Goal: Information Seeking & Learning: Learn about a topic

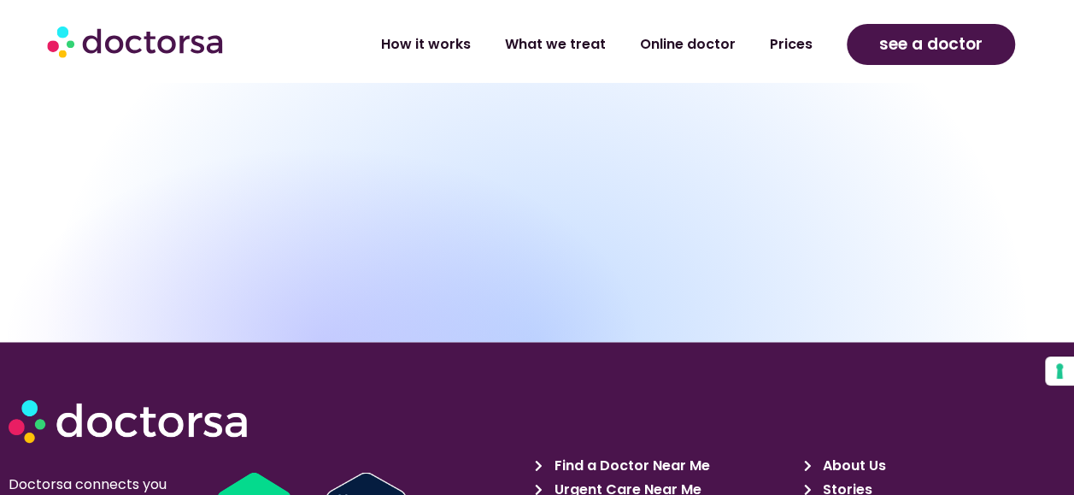
scroll to position [7968, 0]
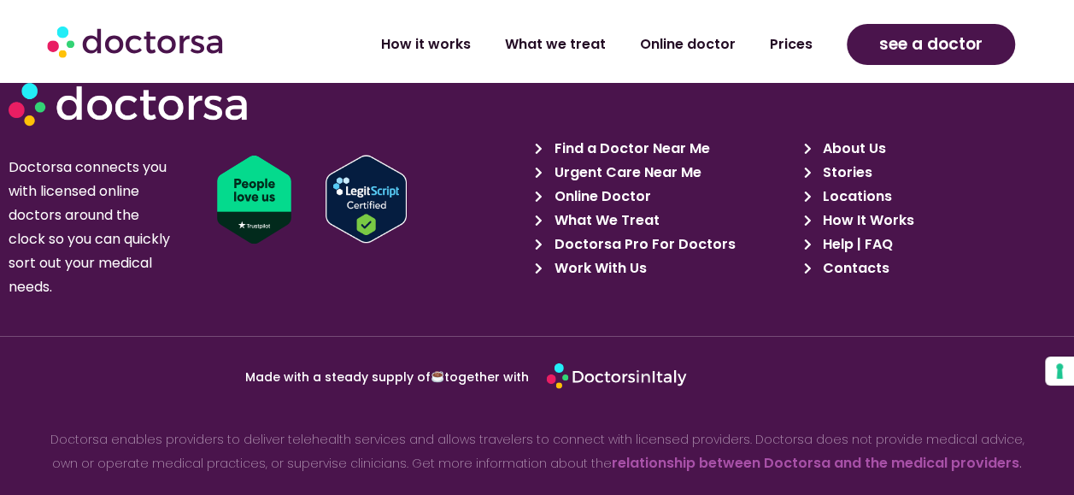
click at [681, 231] on span "Doctorsa Pro For Doctors" at bounding box center [642, 243] width 185 height 24
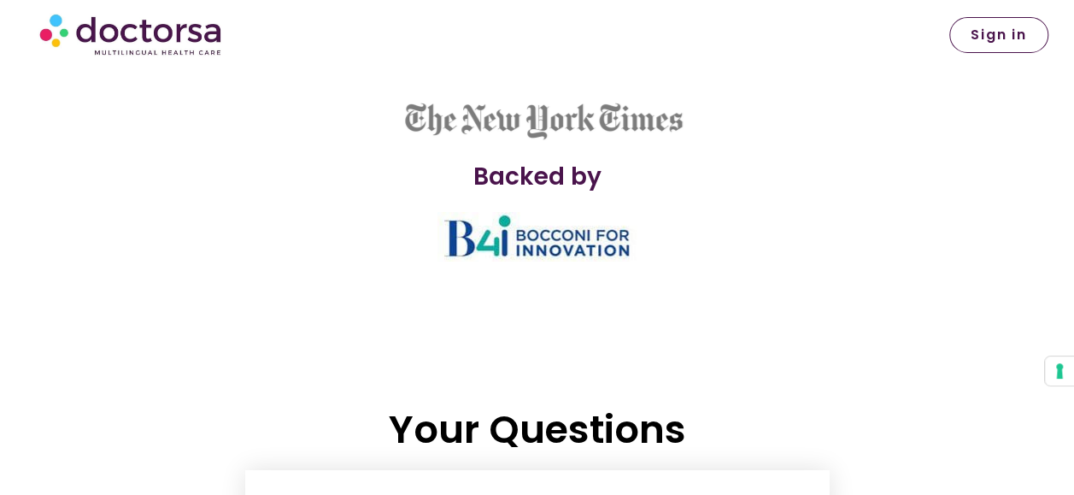
scroll to position [3416, 0]
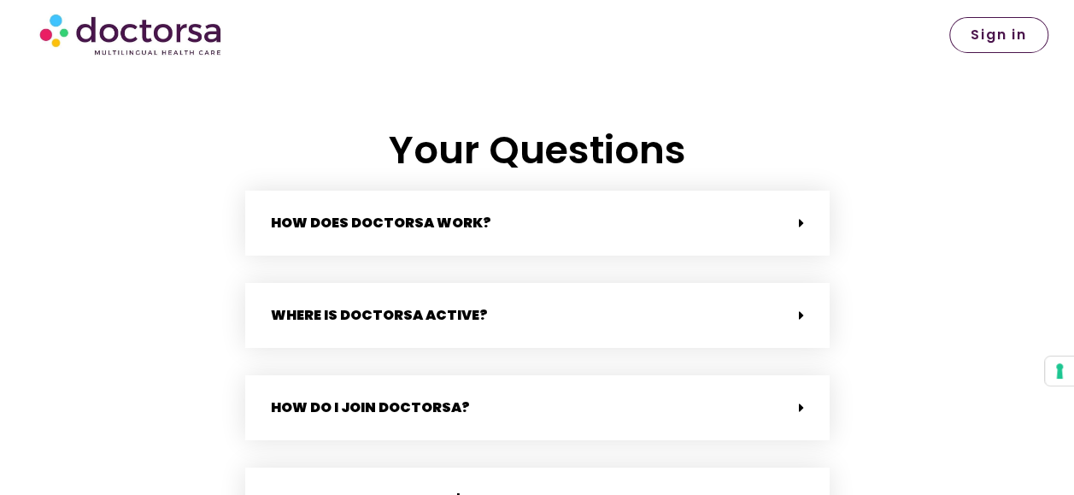
click at [617, 226] on div "How does Doctorsa work?" at bounding box center [537, 222] width 584 height 65
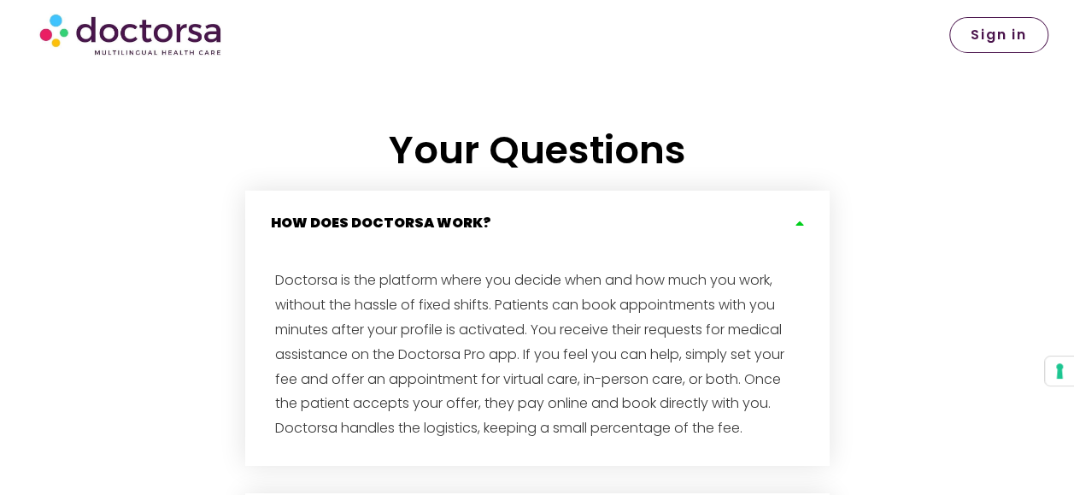
click at [615, 224] on div "How does Doctorsa work?" at bounding box center [537, 222] width 584 height 65
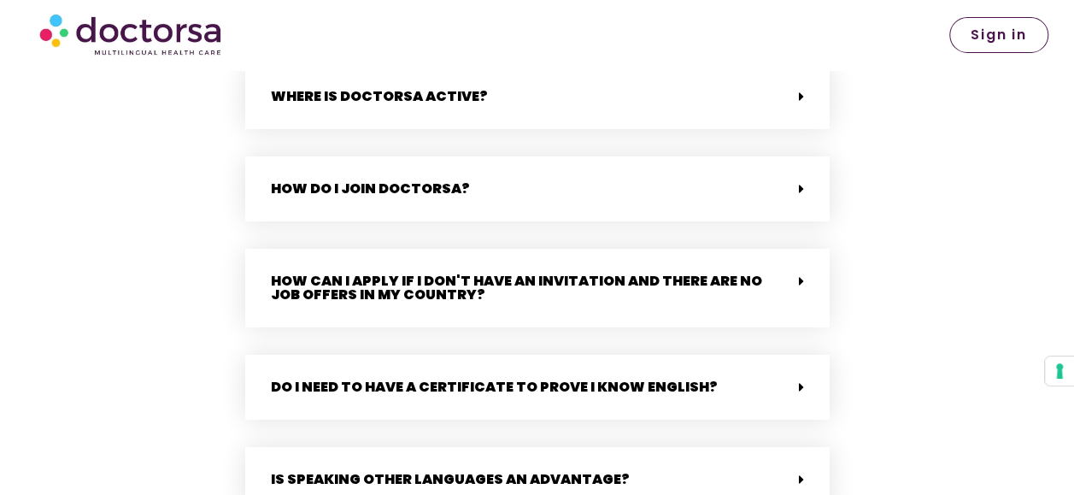
scroll to position [3587, 0]
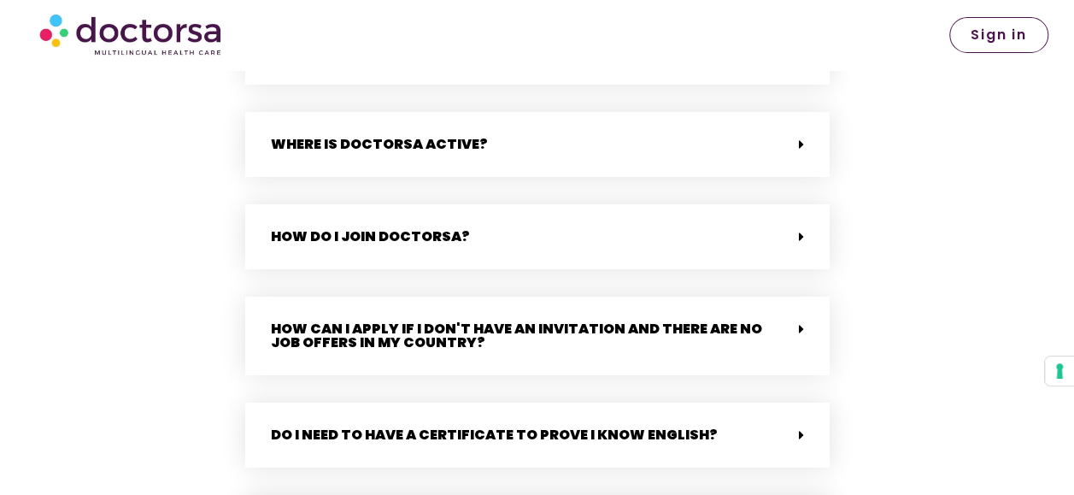
click at [573, 150] on div "Where is Doctorsa active?" at bounding box center [537, 144] width 584 height 65
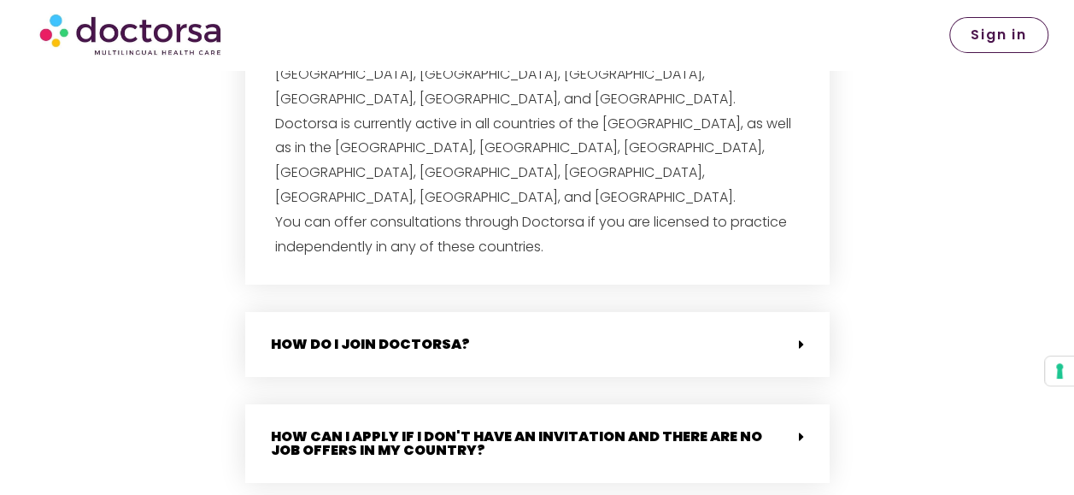
scroll to position [3929, 0]
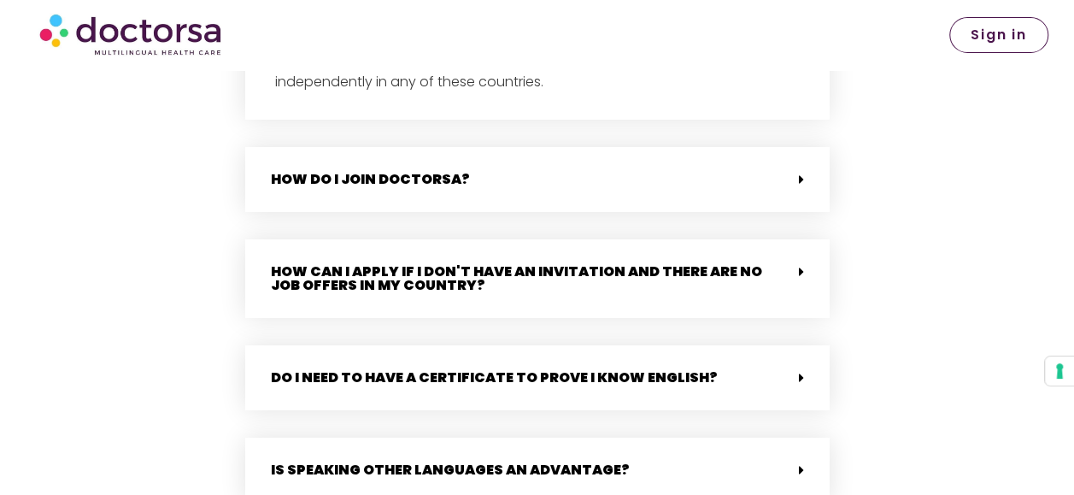
click at [451, 169] on link "How do I join Doctorsa?" at bounding box center [370, 179] width 199 height 20
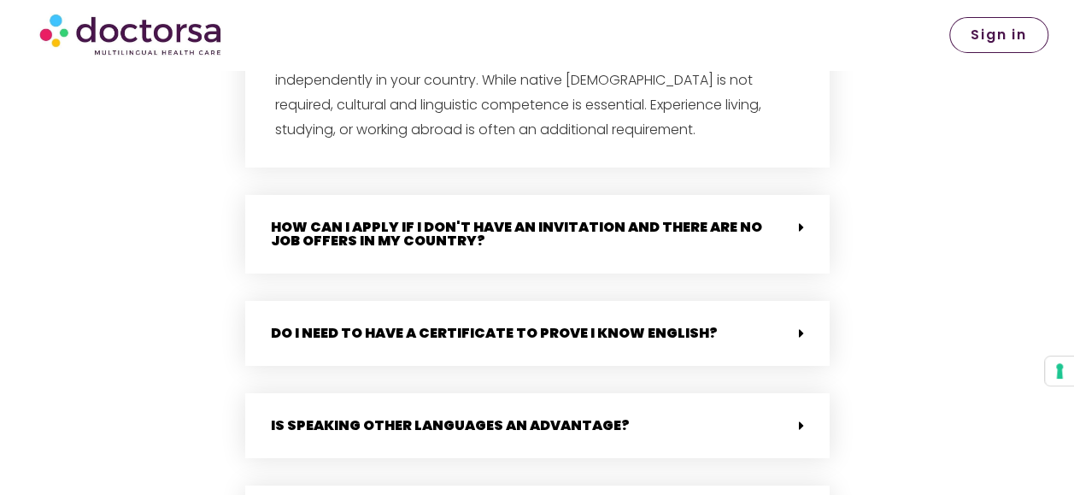
scroll to position [4185, 0]
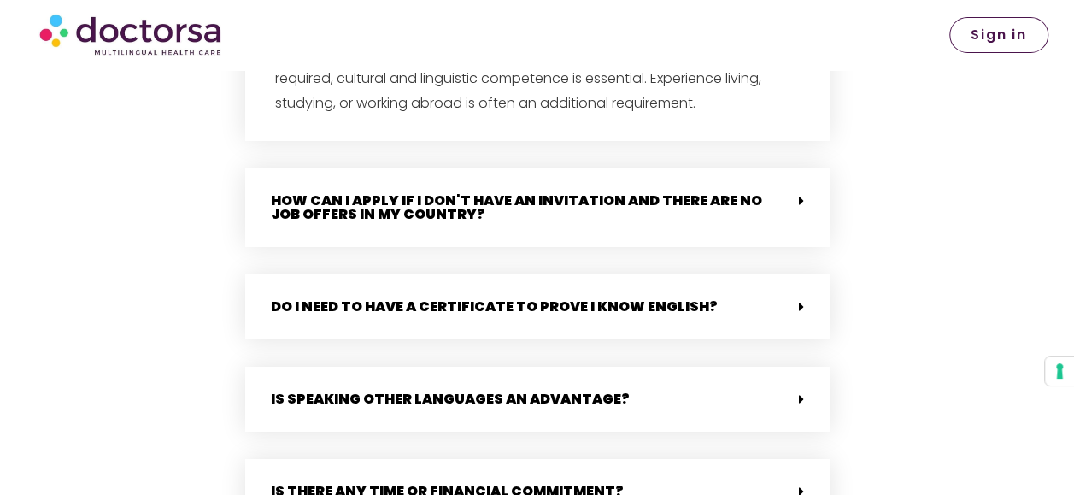
click at [477, 296] on link "Do I need to have a certificate to prove I know English?" at bounding box center [494, 306] width 447 height 20
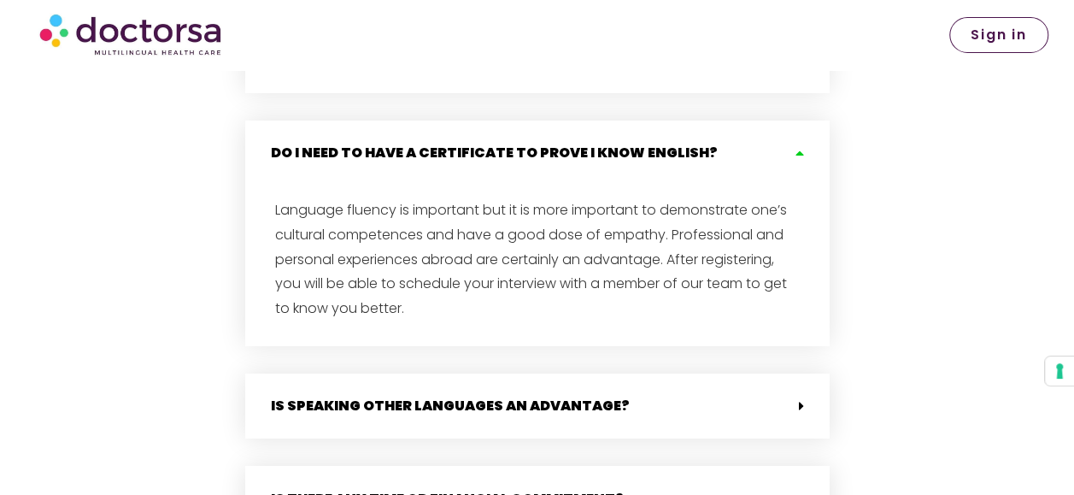
scroll to position [4441, 0]
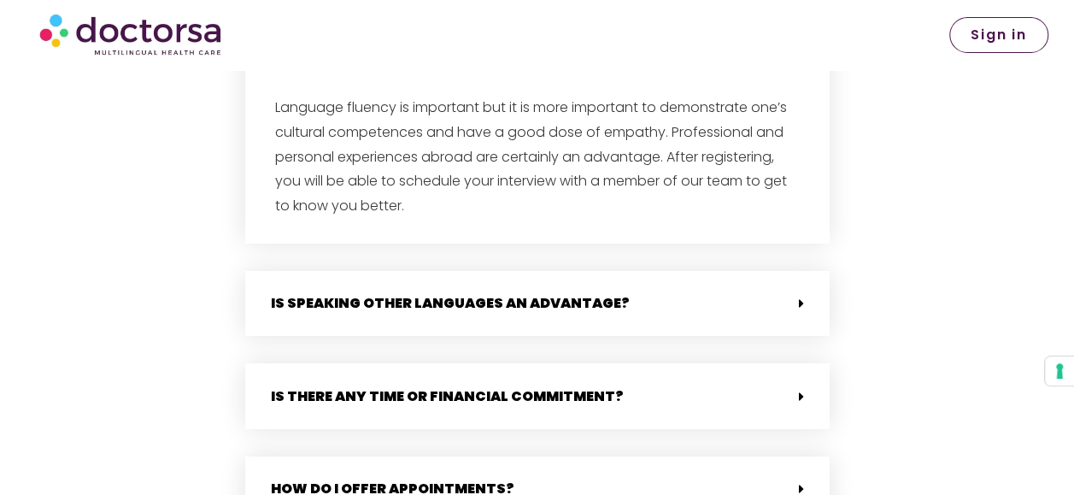
click at [408, 271] on div "Is speaking other languages an advantage?" at bounding box center [537, 303] width 584 height 65
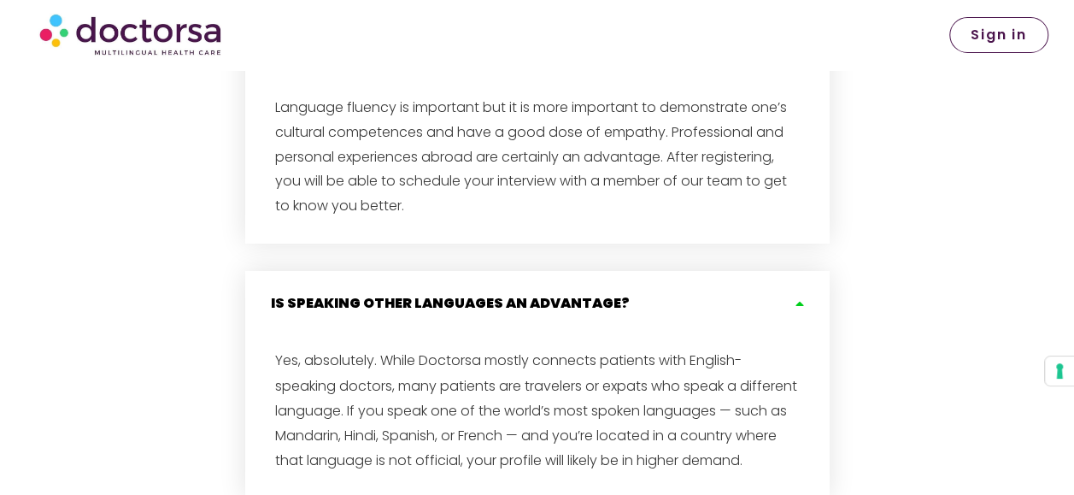
click at [412, 271] on div "Is speaking other languages an advantage?" at bounding box center [537, 303] width 584 height 65
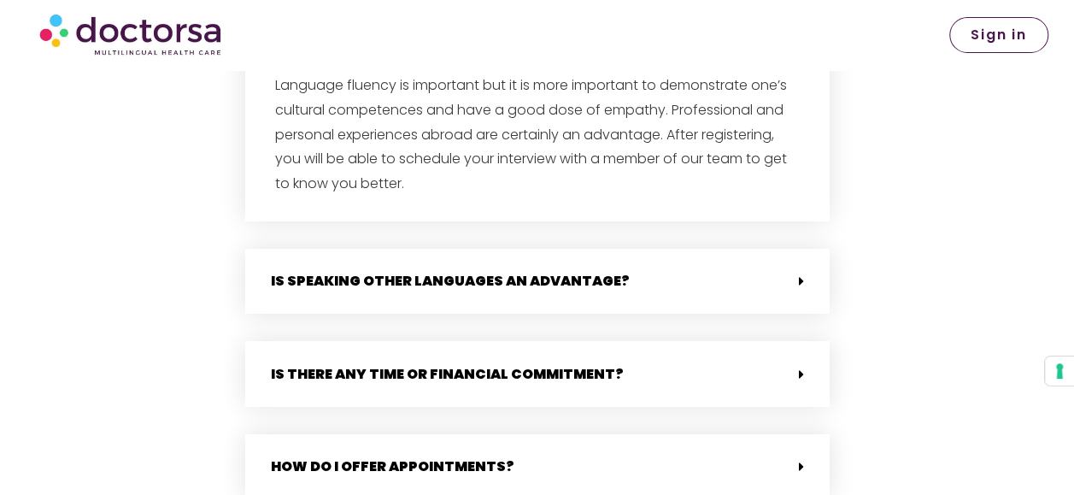
scroll to position [4527, 0]
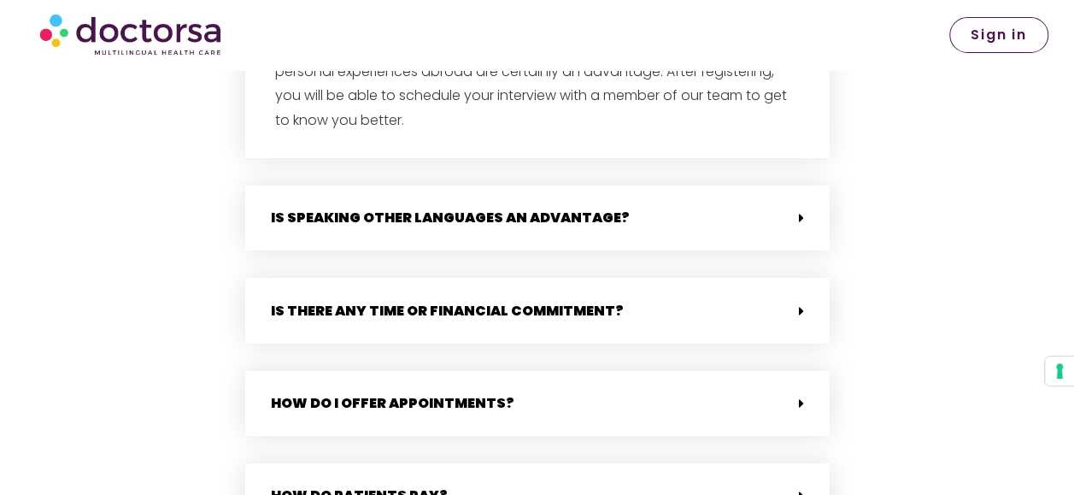
click at [402, 300] on link "Is there any time or financial commitment?" at bounding box center [447, 310] width 353 height 20
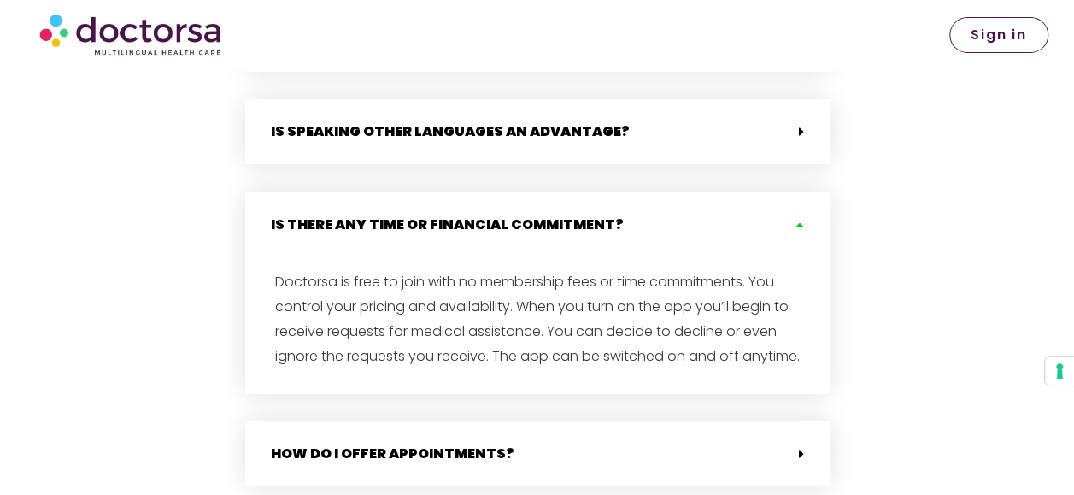
scroll to position [4698, 0]
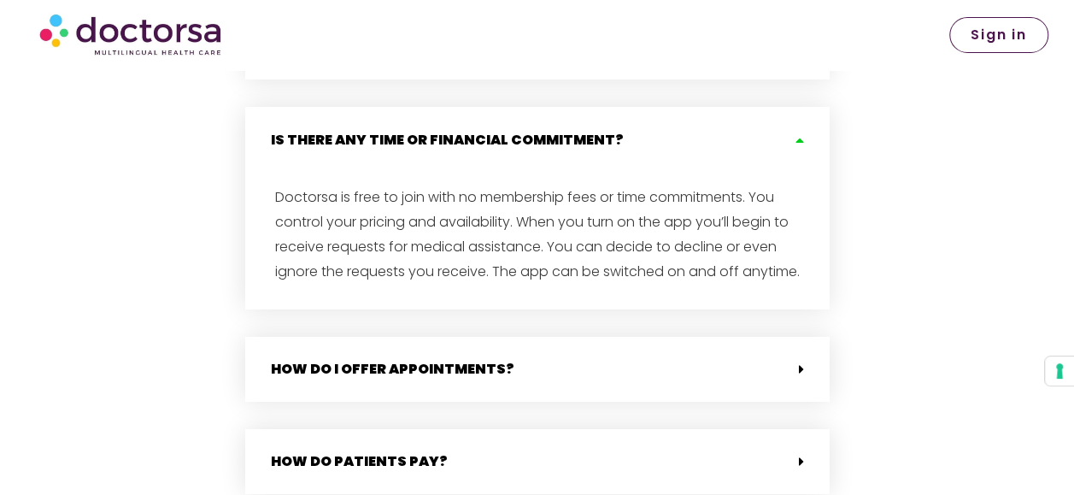
click at [398, 358] on link "How do I offer appointments?" at bounding box center [392, 368] width 243 height 20
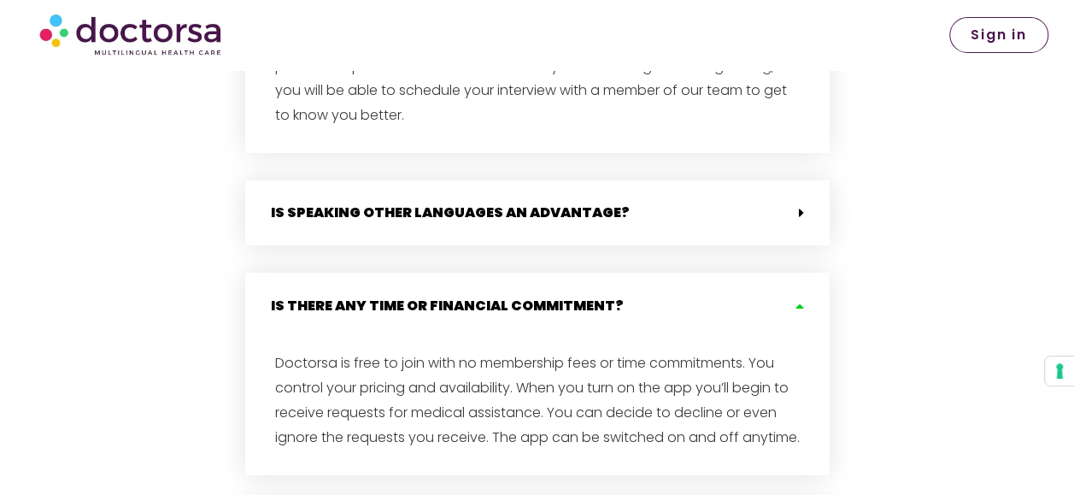
scroll to position [4527, 0]
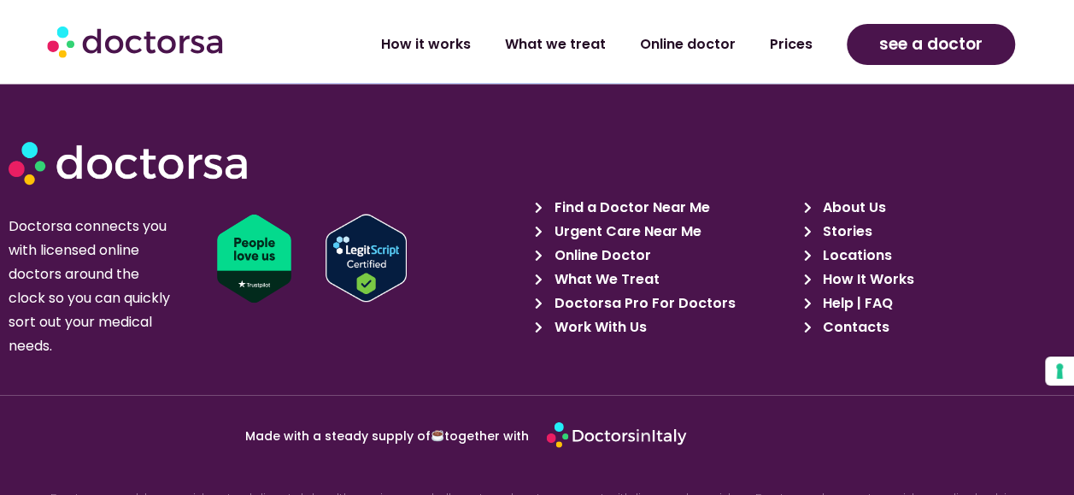
scroll to position [7883, 0]
